Goal: Entertainment & Leisure: Consume media (video, audio)

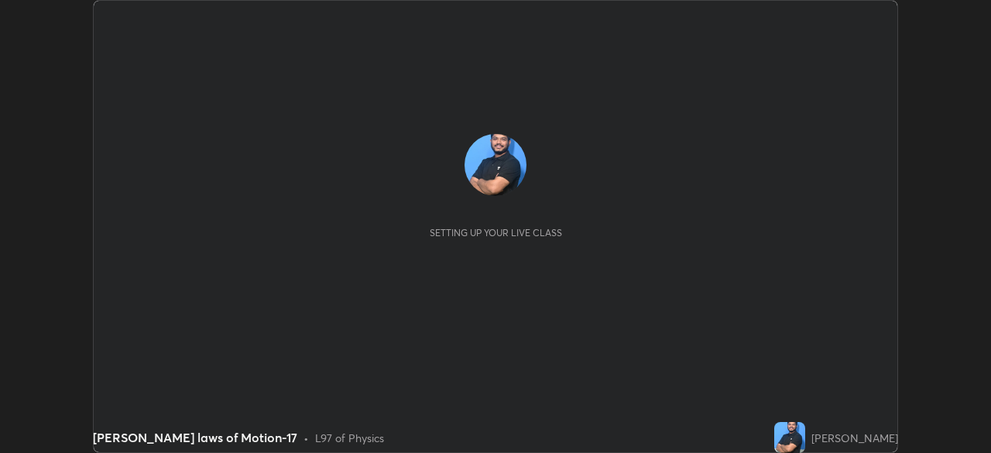
scroll to position [453, 990]
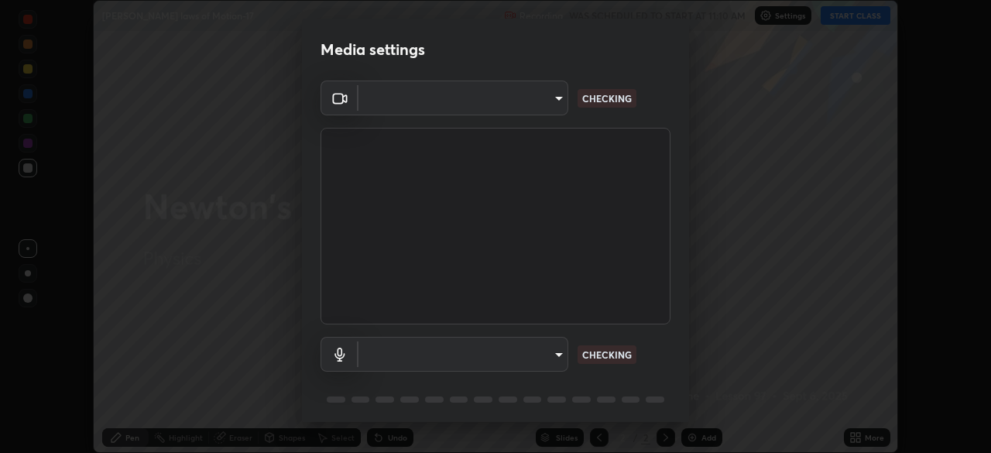
type input "9d859b0dc9df3993e45d71748640ef8916b2c21d6ac1b4416f64a69378af508e"
type input "4f06c2d6b51db1f9fe48d8ea370b420cdfdc57b065f61fb7ee4703c9f90ad683"
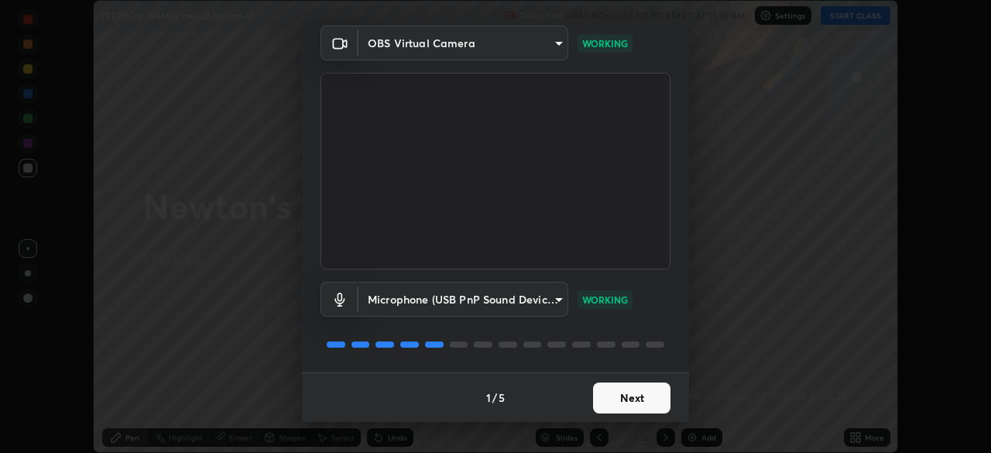
click at [623, 387] on button "Next" at bounding box center [631, 397] width 77 height 31
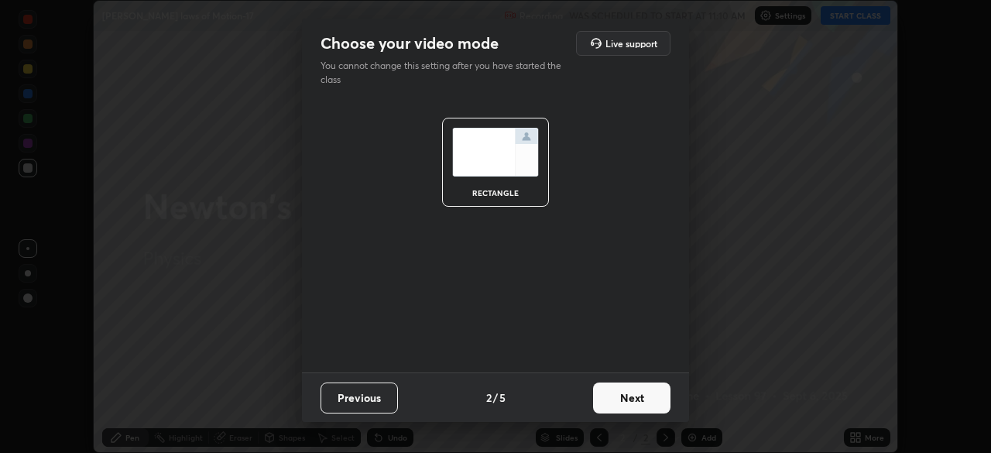
scroll to position [0, 0]
click at [628, 389] on button "Next" at bounding box center [631, 397] width 77 height 31
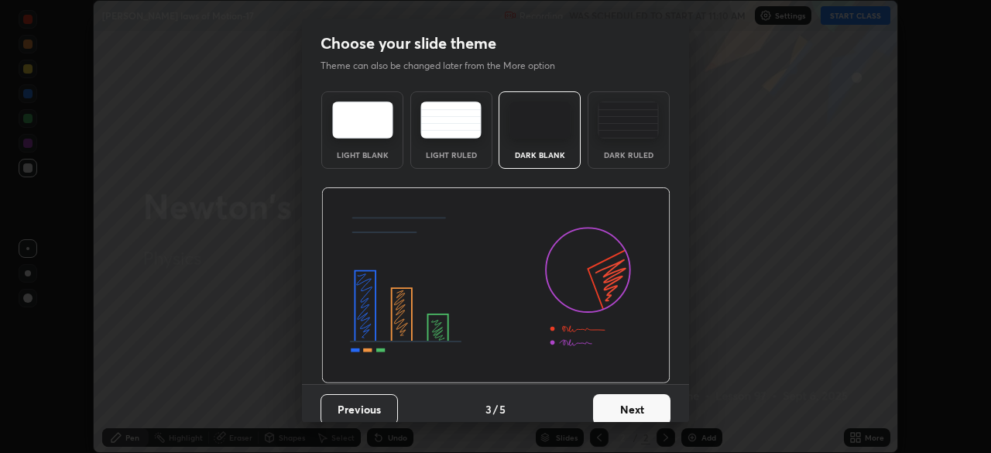
click at [627, 396] on button "Next" at bounding box center [631, 409] width 77 height 31
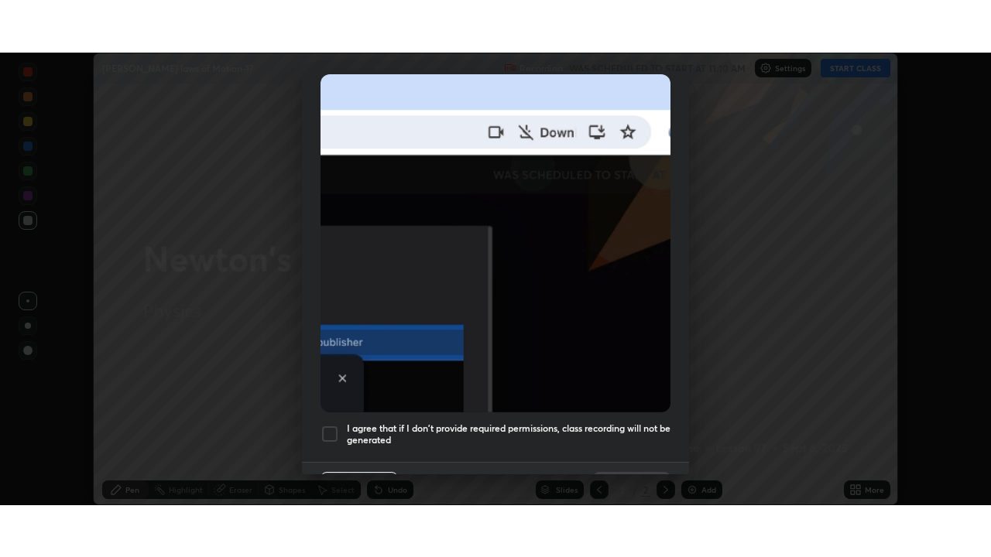
scroll to position [371, 0]
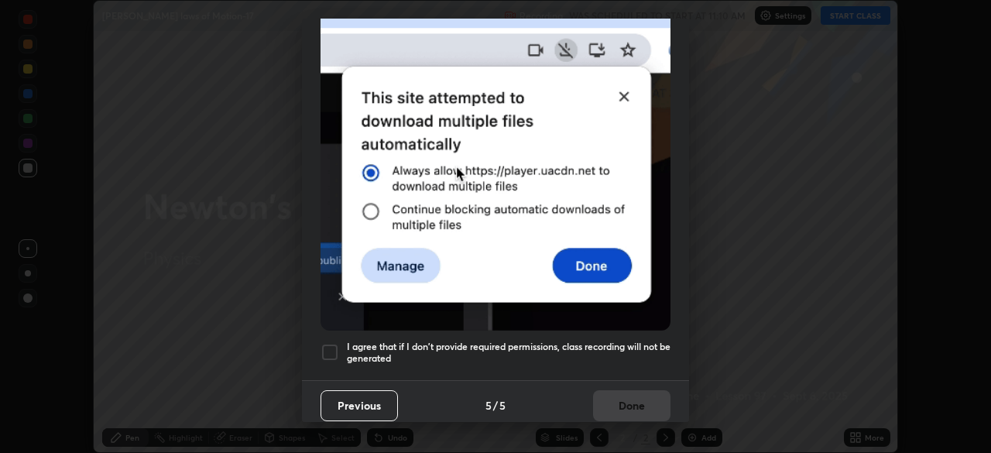
click at [340, 346] on div "I agree that if I don't provide required permissions, class recording will not …" at bounding box center [496, 352] width 350 height 19
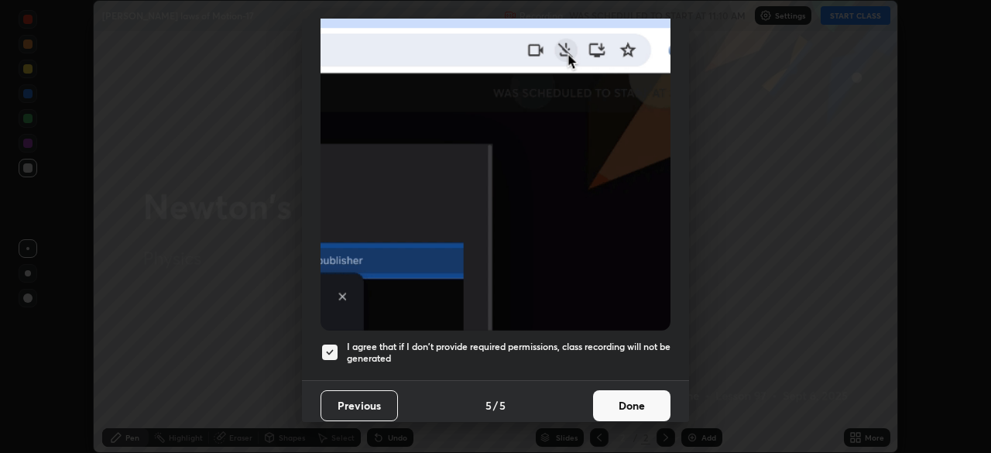
click at [621, 409] on button "Done" at bounding box center [631, 405] width 77 height 31
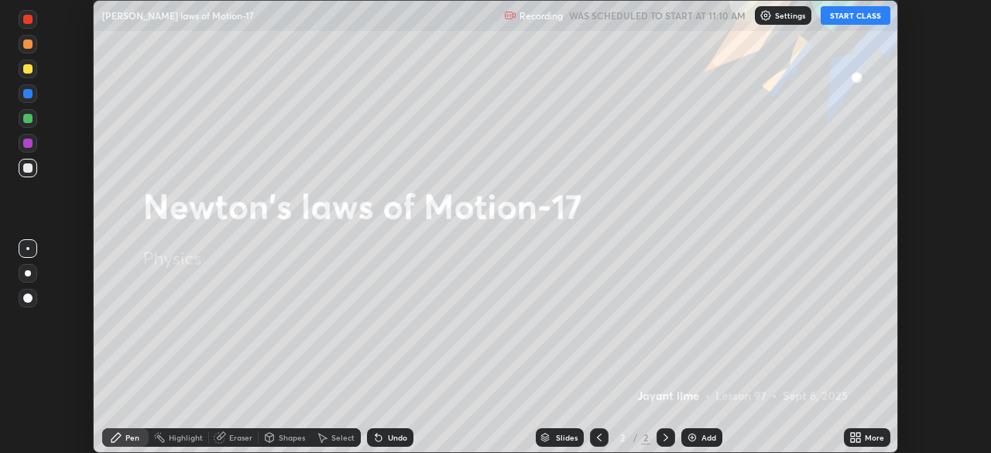
click at [853, 21] on button "START CLASS" at bounding box center [856, 15] width 70 height 19
click at [858, 434] on icon at bounding box center [858, 435] width 4 height 4
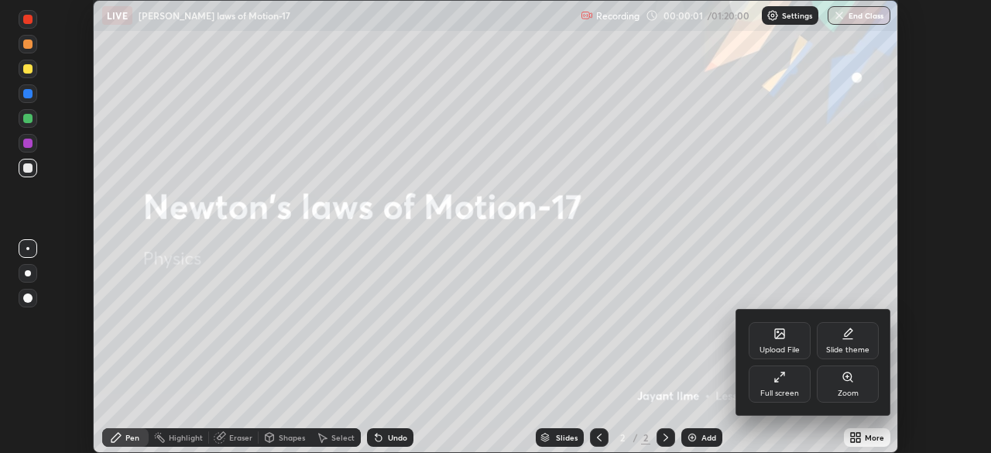
click at [796, 390] on div "Full screen" at bounding box center [779, 393] width 39 height 8
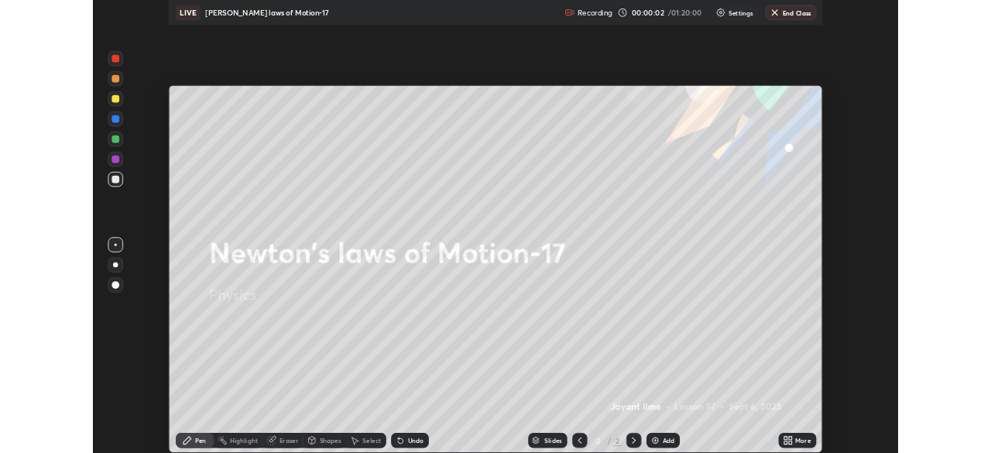
scroll to position [557, 991]
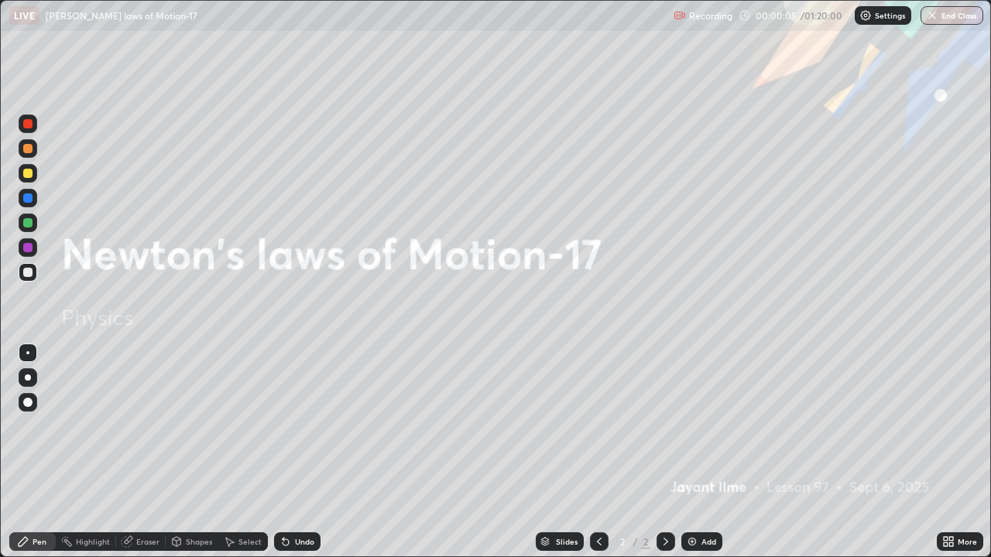
click at [703, 452] on div "Add" at bounding box center [708, 542] width 15 height 8
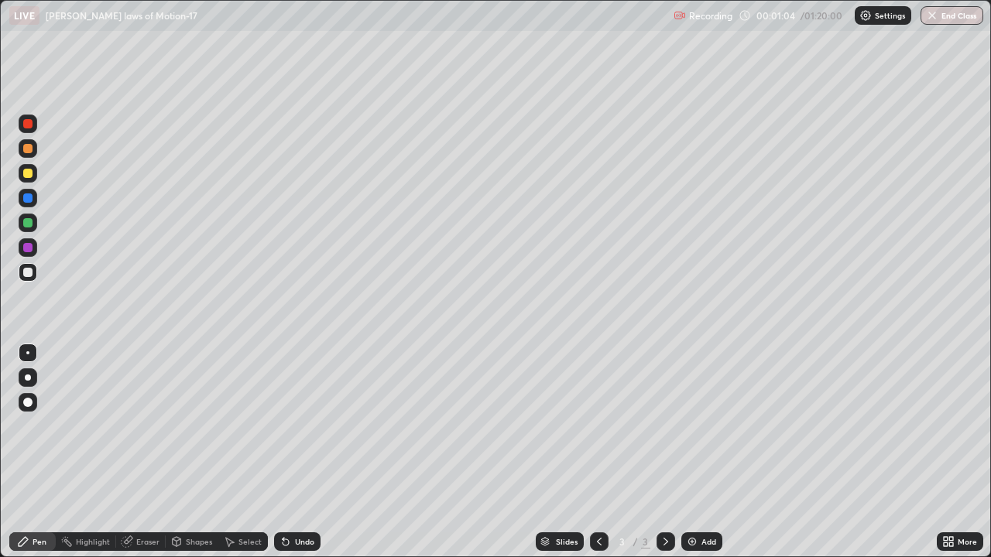
click at [283, 452] on icon at bounding box center [286, 543] width 6 height 6
click at [33, 400] on div at bounding box center [28, 402] width 19 height 19
click at [295, 452] on div "Undo" at bounding box center [304, 542] width 19 height 8
click at [292, 452] on div "Undo" at bounding box center [297, 542] width 46 height 19
click at [303, 452] on div "Undo" at bounding box center [304, 542] width 19 height 8
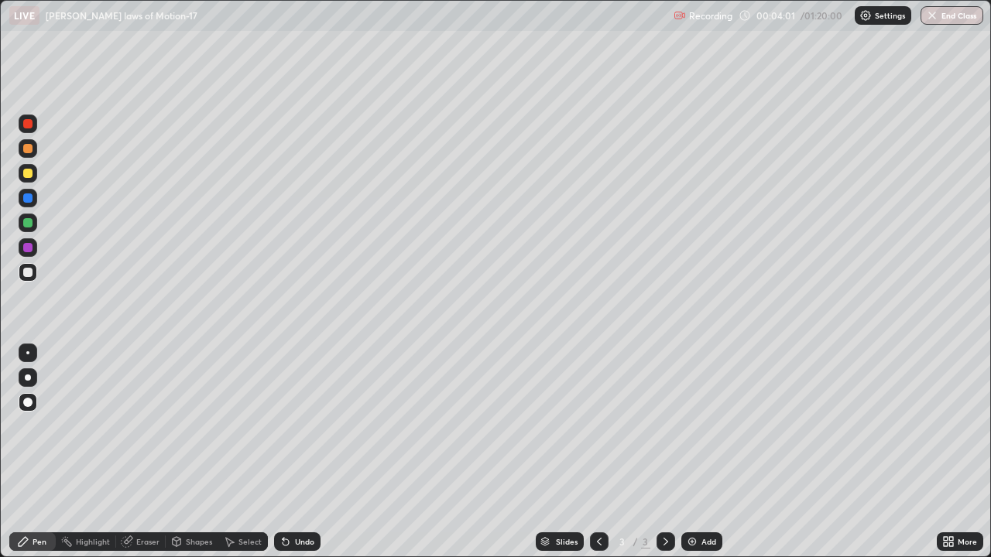
click at [28, 198] on div at bounding box center [27, 198] width 9 height 9
click at [29, 275] on div at bounding box center [27, 272] width 9 height 9
click at [710, 452] on div "Add" at bounding box center [708, 542] width 15 height 8
click at [30, 177] on div at bounding box center [27, 173] width 9 height 9
click at [29, 270] on div at bounding box center [27, 272] width 9 height 9
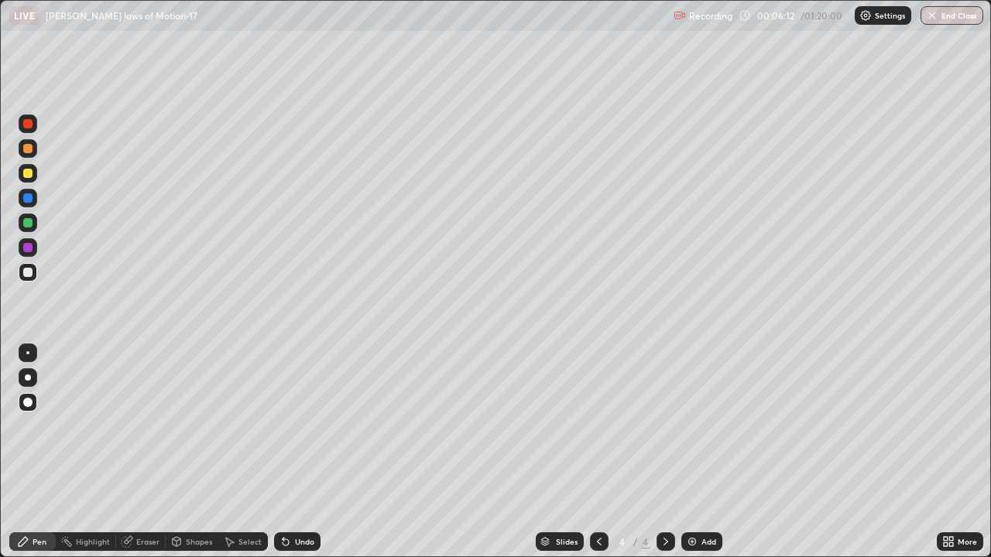
click at [33, 223] on div at bounding box center [28, 223] width 19 height 19
click at [29, 273] on div at bounding box center [27, 272] width 9 height 9
click at [29, 223] on div at bounding box center [27, 222] width 9 height 9
click at [29, 173] on div at bounding box center [27, 173] width 9 height 9
click at [28, 273] on div at bounding box center [27, 272] width 9 height 9
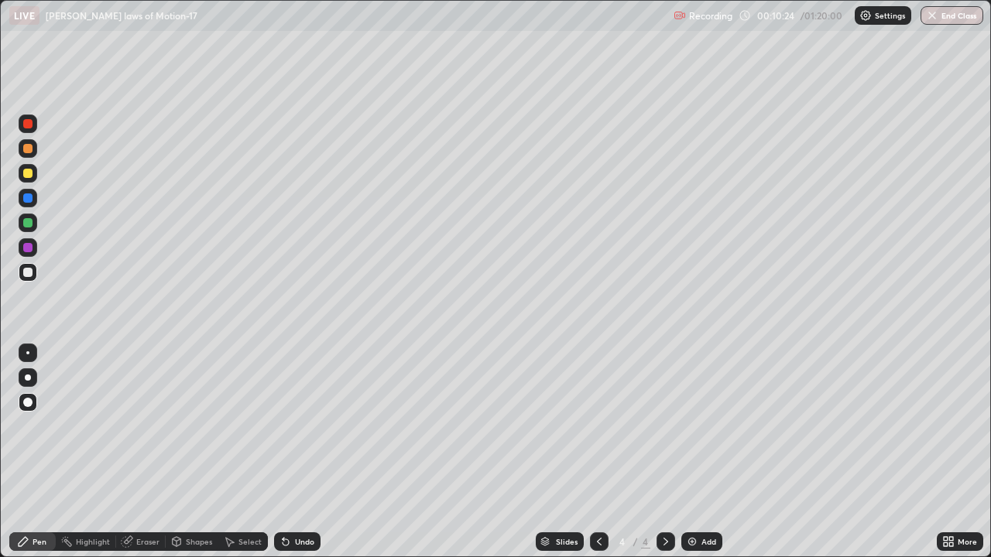
click at [298, 452] on div "Undo" at bounding box center [297, 542] width 46 height 19
click at [303, 452] on div "Undo" at bounding box center [297, 542] width 46 height 19
click at [300, 452] on div "Undo" at bounding box center [297, 542] width 46 height 19
click at [702, 452] on div "Add" at bounding box center [701, 542] width 41 height 19
click at [712, 452] on div "Add" at bounding box center [708, 542] width 15 height 8
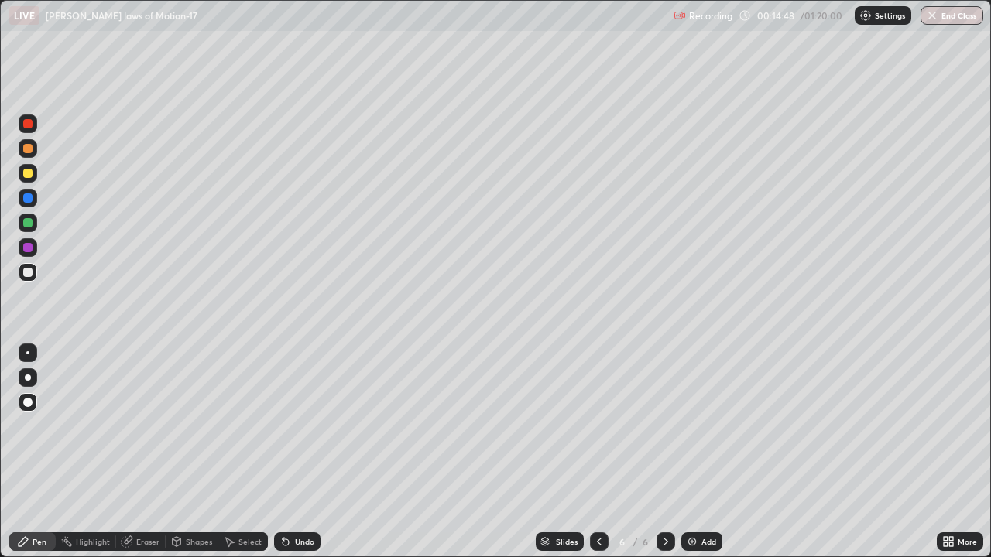
click at [36, 178] on div at bounding box center [28, 173] width 19 height 19
click at [29, 273] on div at bounding box center [27, 272] width 9 height 9
click at [701, 452] on div "Add" at bounding box center [708, 542] width 15 height 8
click at [707, 452] on div "Add" at bounding box center [708, 542] width 15 height 8
click at [29, 173] on div at bounding box center [27, 173] width 9 height 9
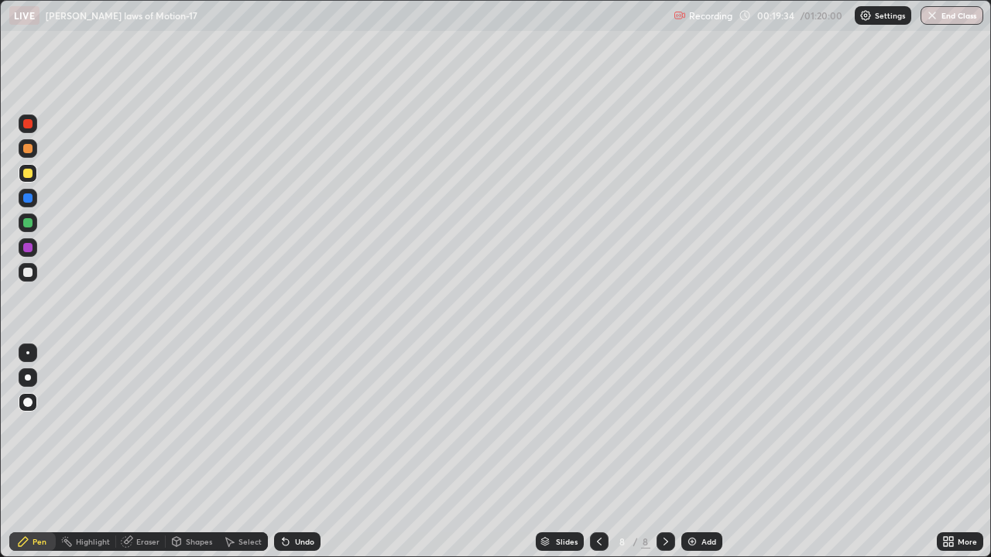
click at [29, 272] on div at bounding box center [27, 272] width 9 height 9
click at [597, 452] on icon at bounding box center [599, 542] width 5 height 8
click at [599, 452] on icon at bounding box center [599, 542] width 12 height 12
click at [26, 174] on div at bounding box center [27, 173] width 9 height 9
click at [698, 452] on div "Add" at bounding box center [701, 542] width 41 height 19
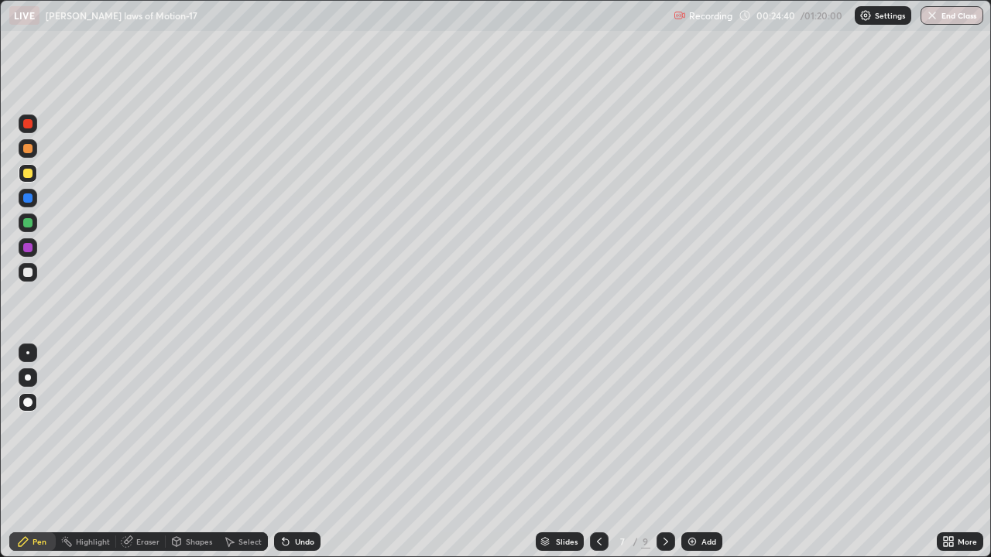
click at [595, 452] on div at bounding box center [599, 542] width 19 height 19
click at [695, 452] on img at bounding box center [692, 542] width 12 height 12
click at [30, 270] on div at bounding box center [27, 272] width 9 height 9
click at [300, 452] on div "Undo" at bounding box center [297, 542] width 46 height 19
click at [712, 452] on div "Add" at bounding box center [708, 542] width 15 height 8
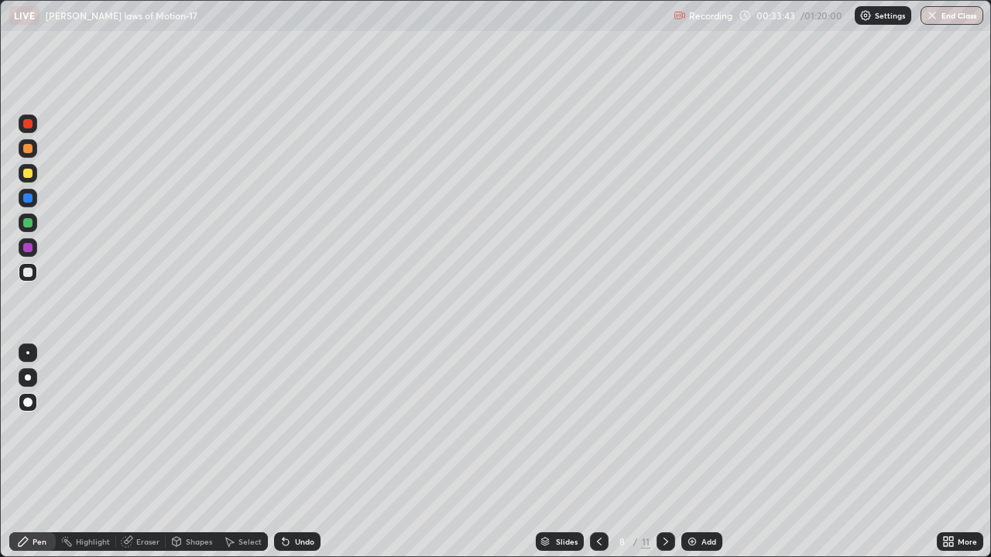
click at [28, 174] on div at bounding box center [27, 173] width 9 height 9
click at [29, 273] on div at bounding box center [27, 272] width 9 height 9
click at [27, 221] on div at bounding box center [27, 222] width 9 height 9
click at [314, 452] on div "Undo" at bounding box center [297, 542] width 46 height 19
click at [33, 274] on div at bounding box center [28, 272] width 19 height 19
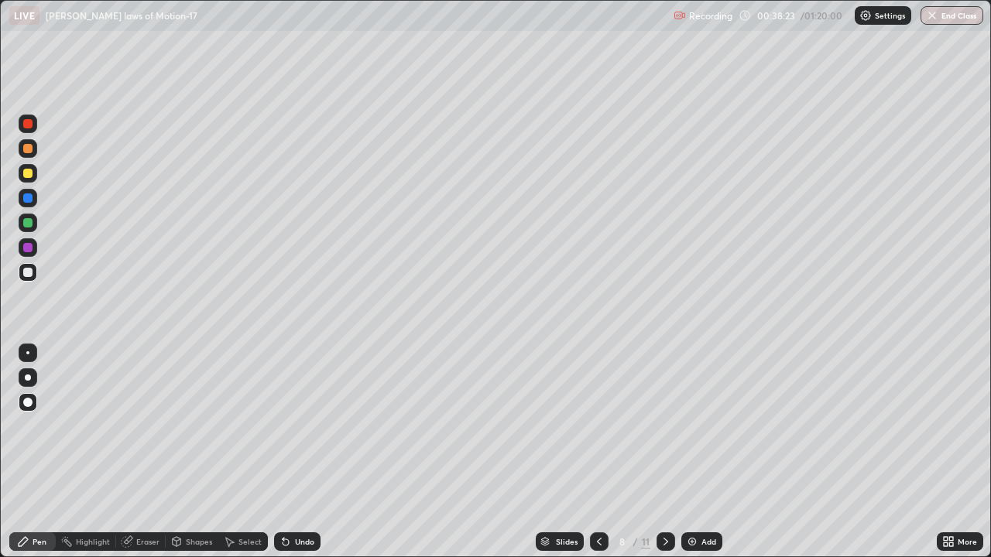
click at [306, 452] on div "Undo" at bounding box center [304, 542] width 19 height 8
click at [307, 452] on div "Undo" at bounding box center [304, 542] width 19 height 8
click at [308, 452] on div "Undo" at bounding box center [304, 542] width 19 height 8
click at [708, 452] on div "Add" at bounding box center [708, 542] width 15 height 8
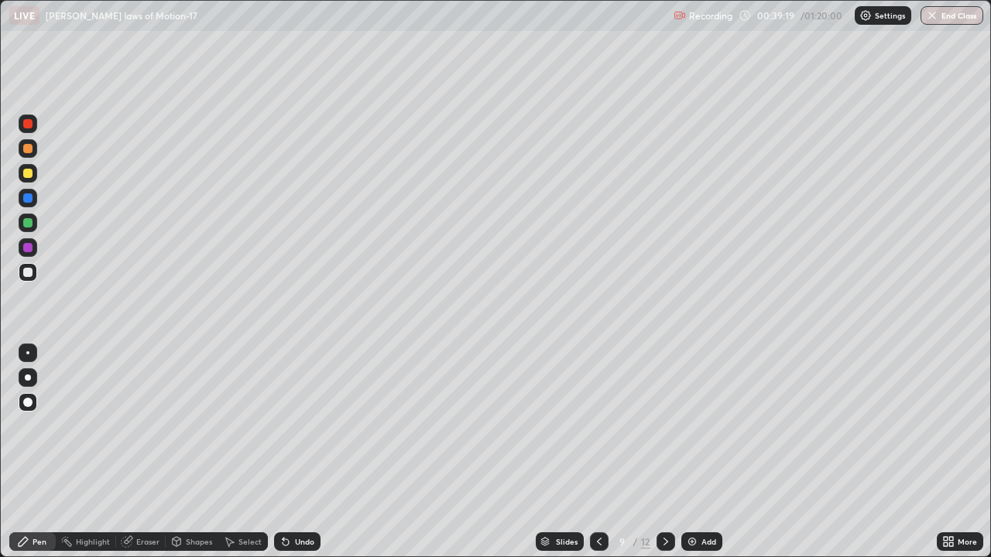
click at [34, 172] on div at bounding box center [28, 173] width 19 height 19
click at [147, 452] on div "Eraser" at bounding box center [147, 542] width 23 height 8
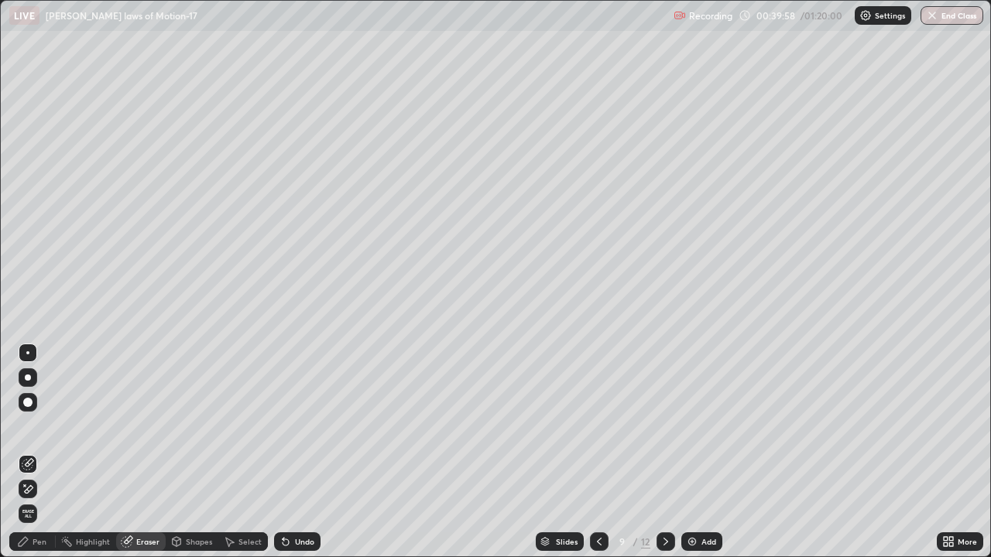
click at [47, 452] on div "Pen" at bounding box center [32, 542] width 46 height 19
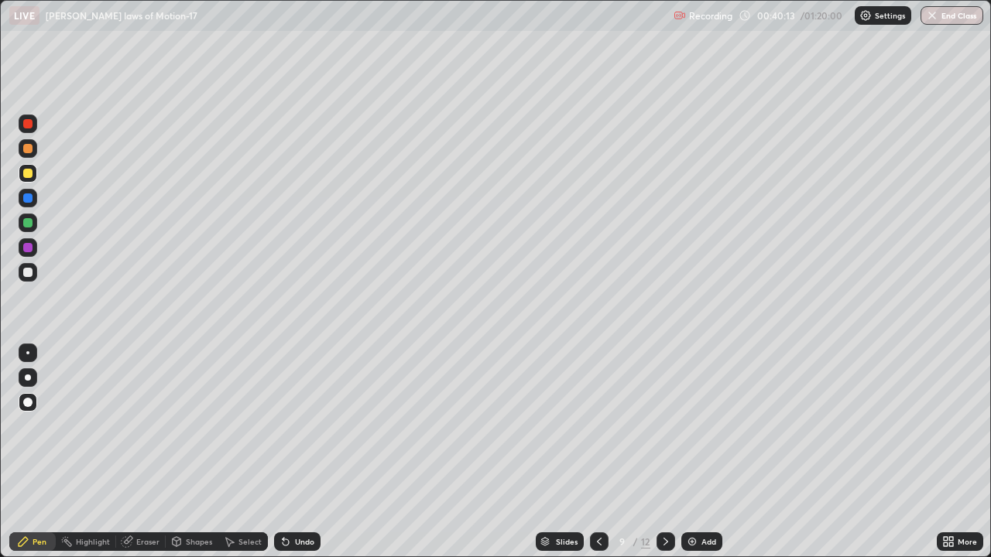
click at [29, 276] on div at bounding box center [27, 272] width 9 height 9
click at [705, 452] on div "Add" at bounding box center [708, 542] width 15 height 8
click at [27, 173] on div at bounding box center [27, 173] width 9 height 9
click at [35, 274] on div at bounding box center [28, 272] width 19 height 19
click at [29, 229] on div at bounding box center [28, 223] width 19 height 19
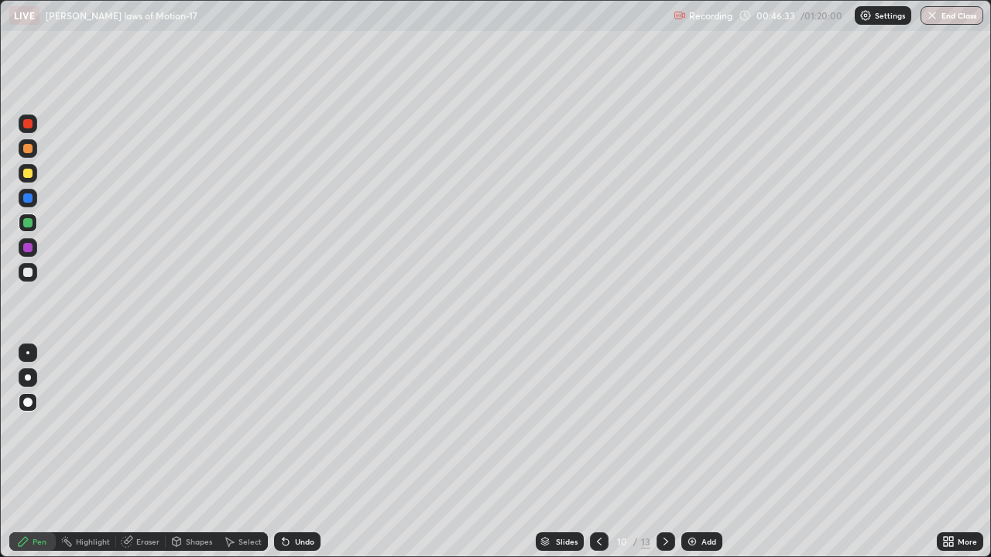
click at [26, 276] on div at bounding box center [27, 272] width 9 height 9
click at [31, 223] on div at bounding box center [27, 222] width 9 height 9
click at [26, 274] on div at bounding box center [27, 272] width 9 height 9
click at [710, 452] on div "Add" at bounding box center [708, 542] width 15 height 8
click at [33, 174] on div at bounding box center [28, 173] width 19 height 19
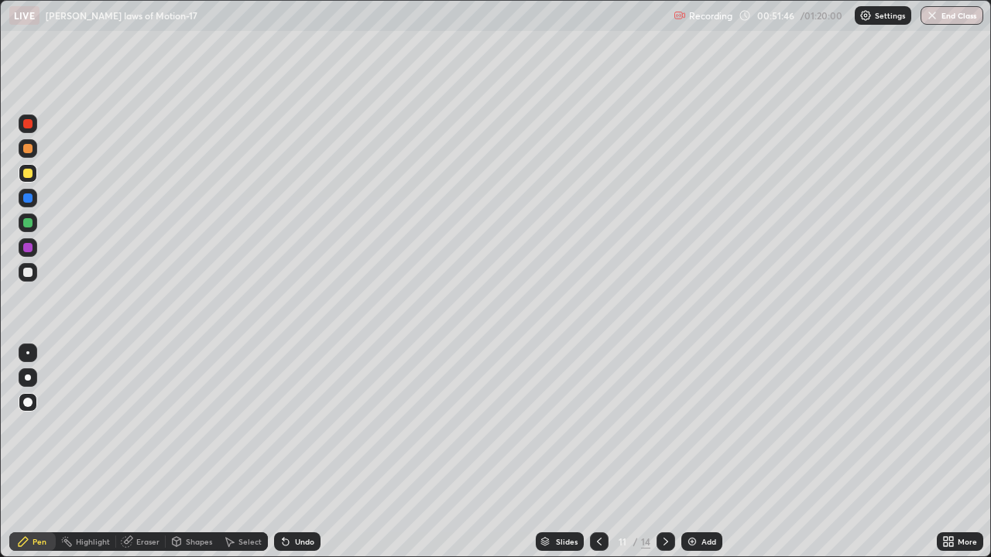
click at [34, 271] on div at bounding box center [28, 272] width 19 height 19
click at [36, 171] on div at bounding box center [28, 173] width 19 height 19
click at [29, 273] on div at bounding box center [27, 272] width 9 height 9
click at [687, 452] on img at bounding box center [692, 542] width 12 height 12
click at [940, 18] on button "End Class" at bounding box center [952, 15] width 63 height 19
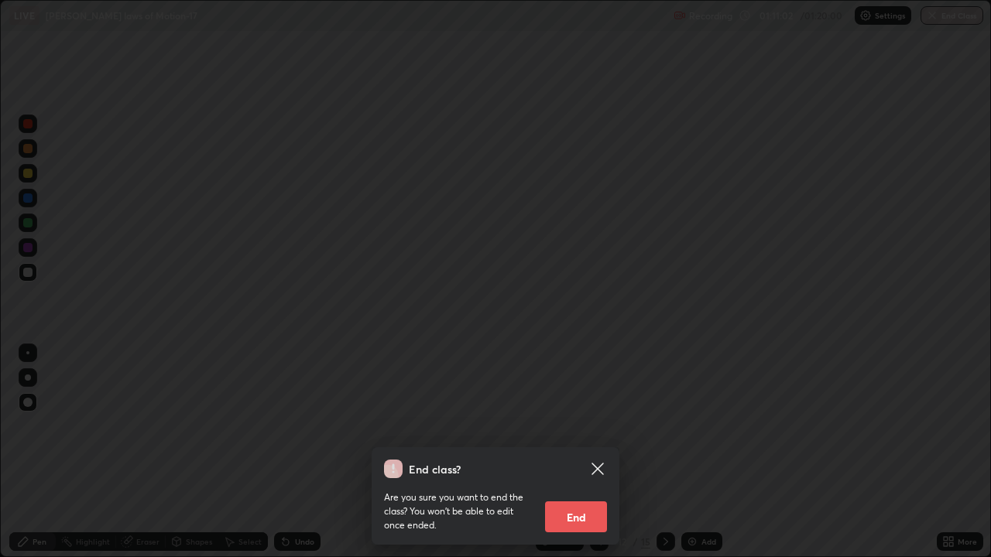
click at [588, 452] on button "End" at bounding box center [576, 517] width 62 height 31
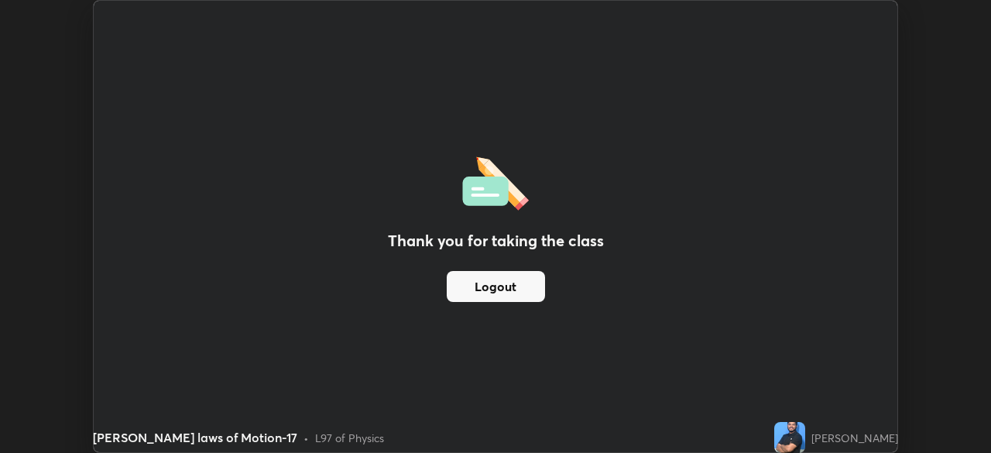
scroll to position [76974, 76436]
